Goal: Check status: Check status

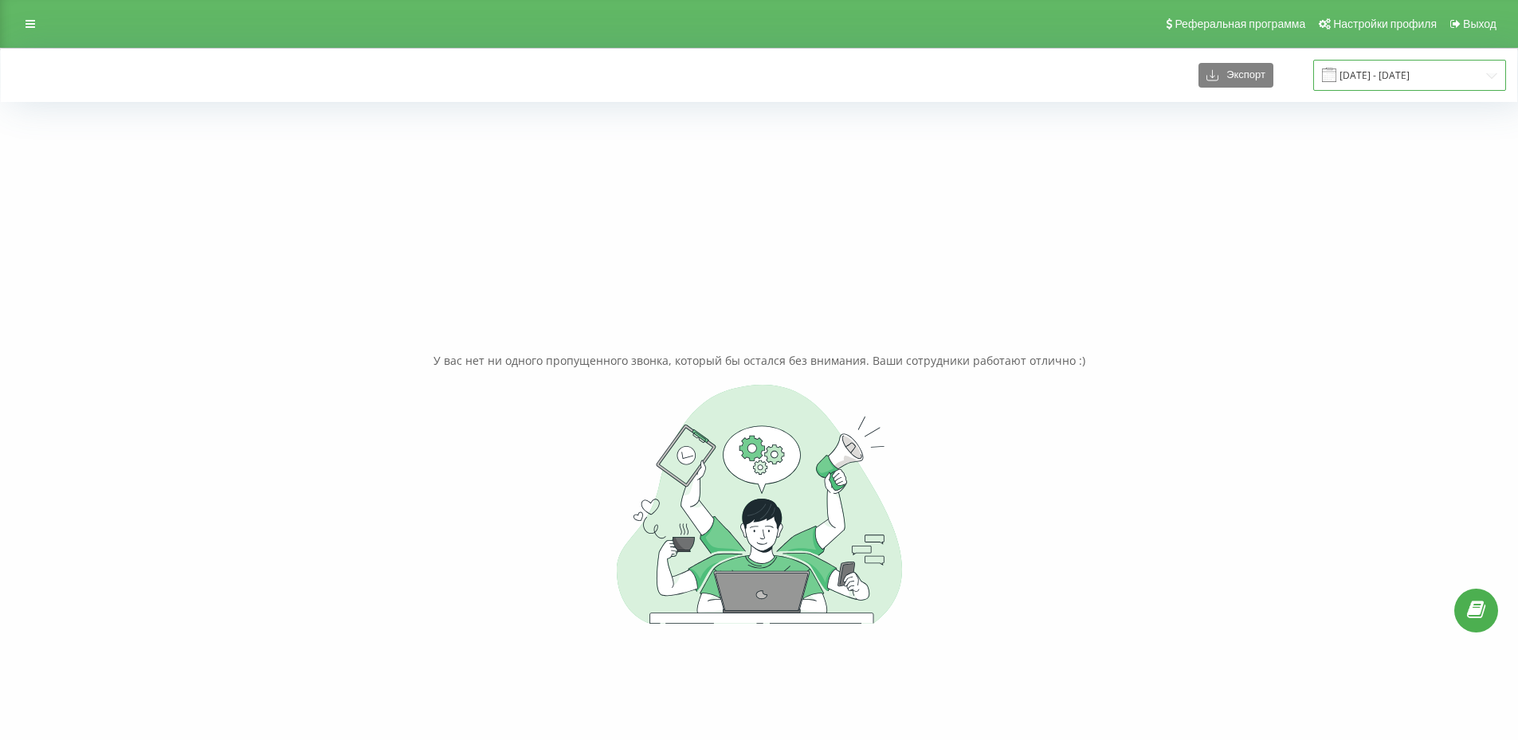
click at [1395, 76] on input "[DATE] - [DATE]" at bounding box center [1409, 75] width 193 height 31
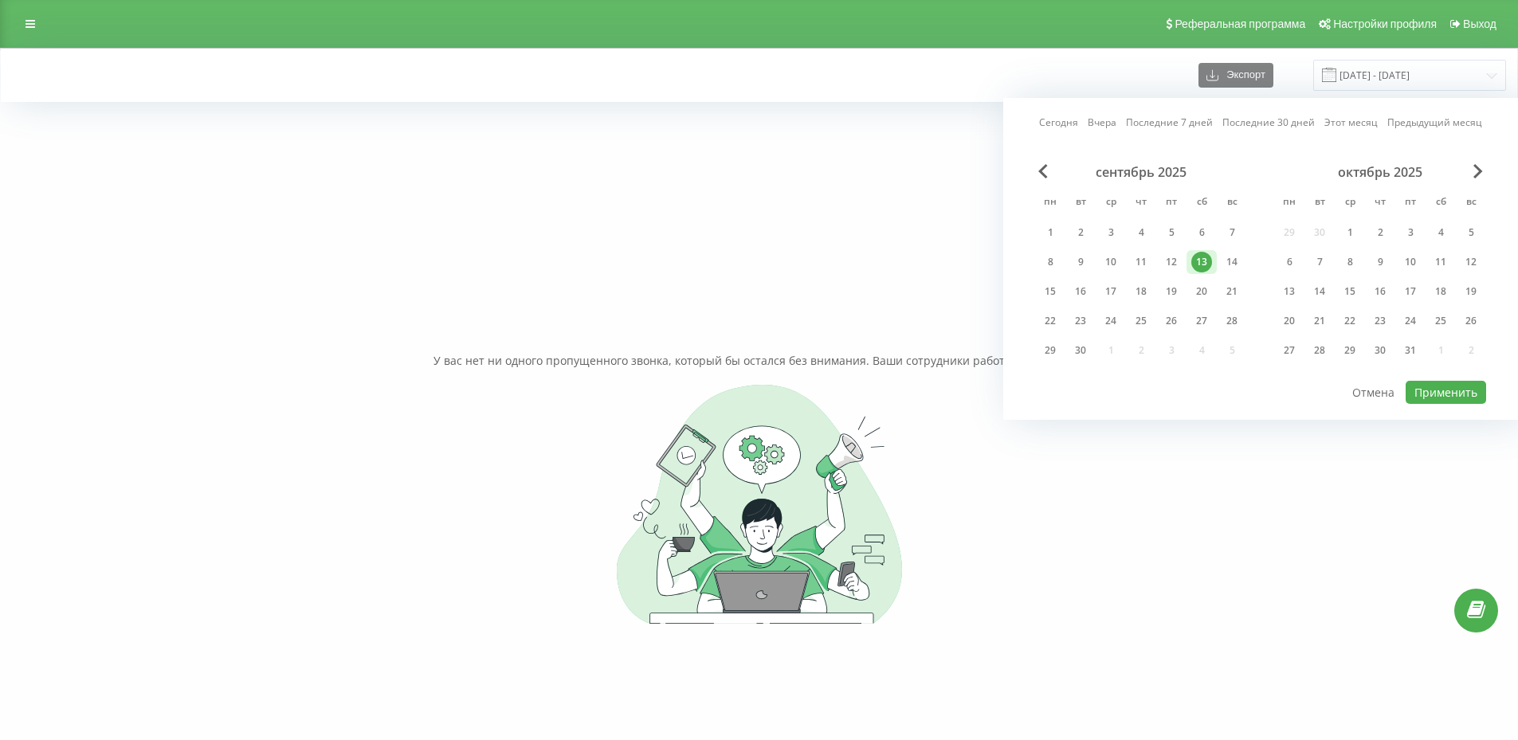
click at [1067, 126] on link "Сегодня" at bounding box center [1058, 122] width 39 height 15
click at [1426, 394] on button "Применить" at bounding box center [1446, 392] width 80 height 23
type input "[DATE] - [DATE]"
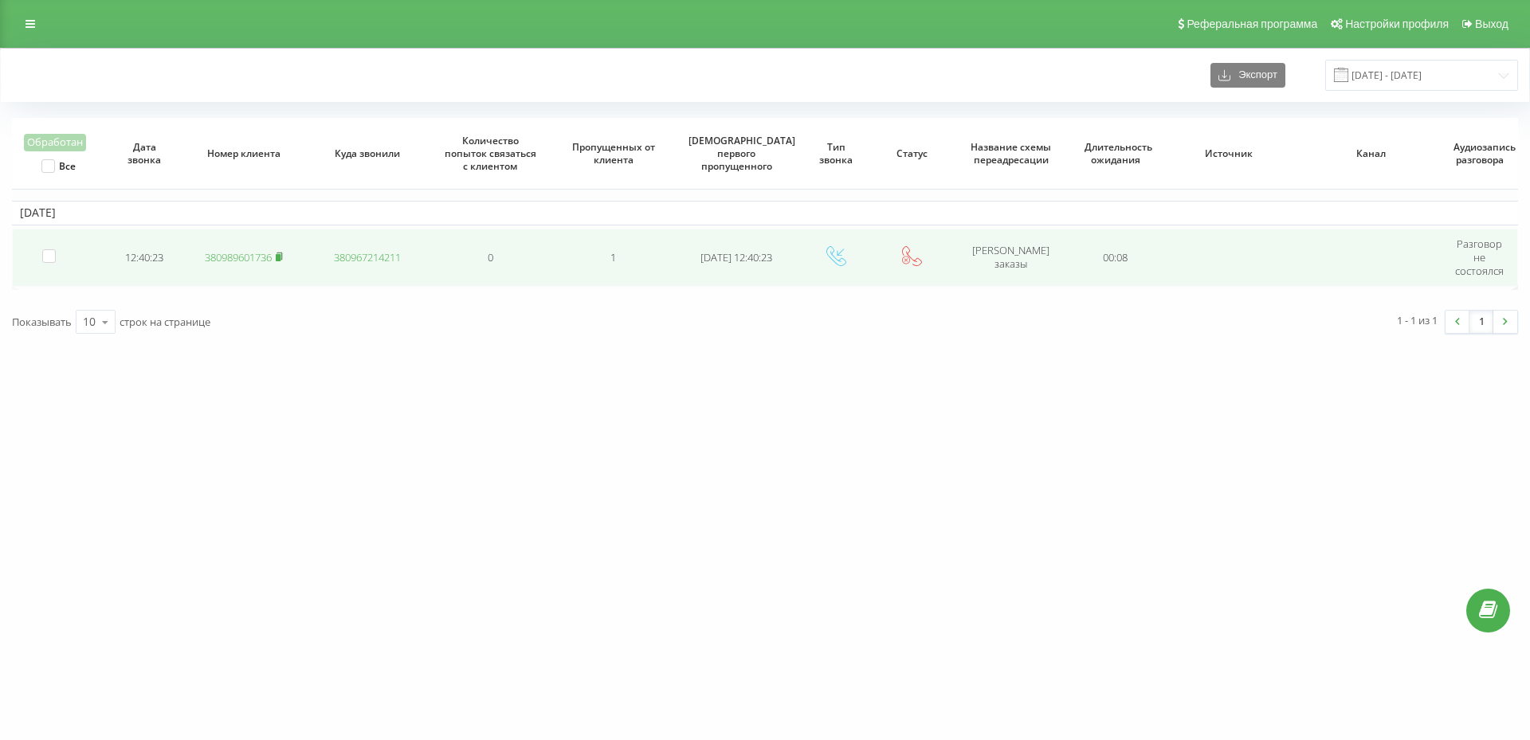
click at [281, 255] on rect at bounding box center [278, 257] width 5 height 7
